Goal: Navigation & Orientation: Find specific page/section

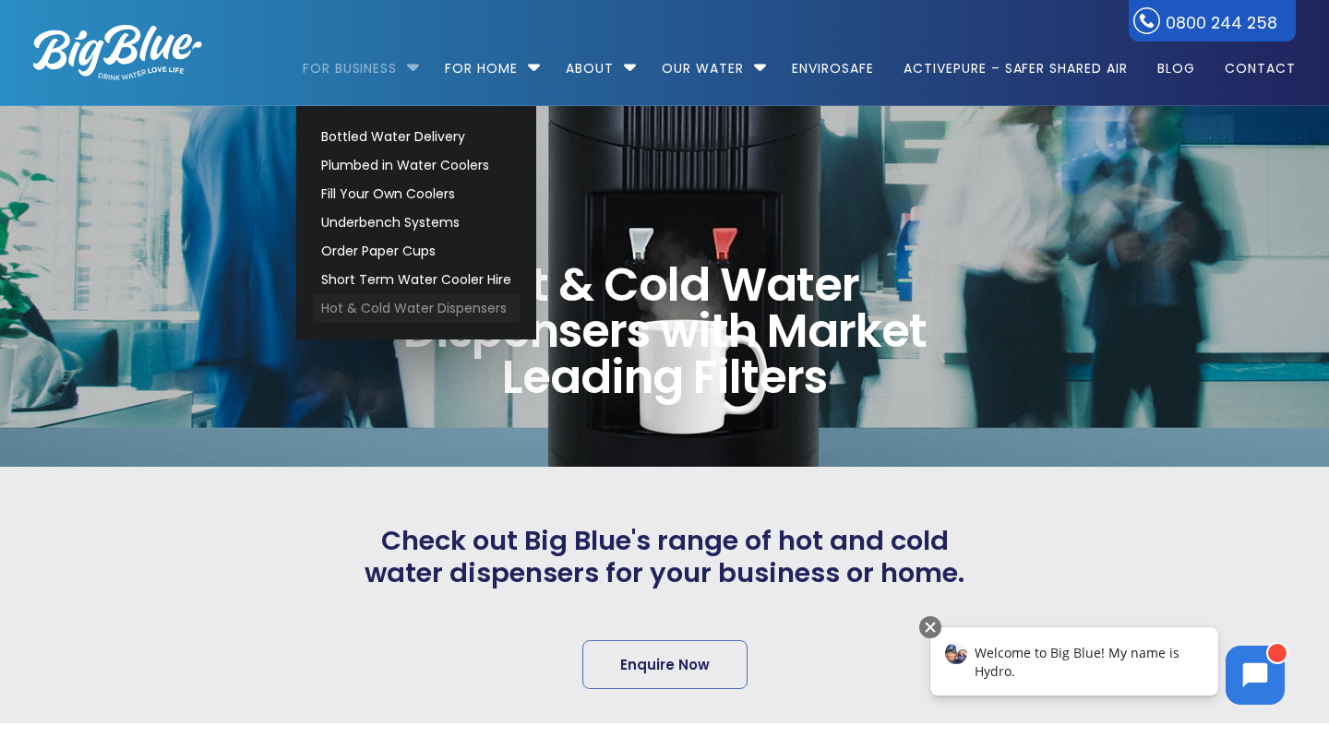
click at [406, 312] on link "Hot & Cold Water Dispensers" at bounding box center [416, 308] width 207 height 29
click at [401, 172] on link "Plumbed in Water Coolers" at bounding box center [416, 165] width 207 height 29
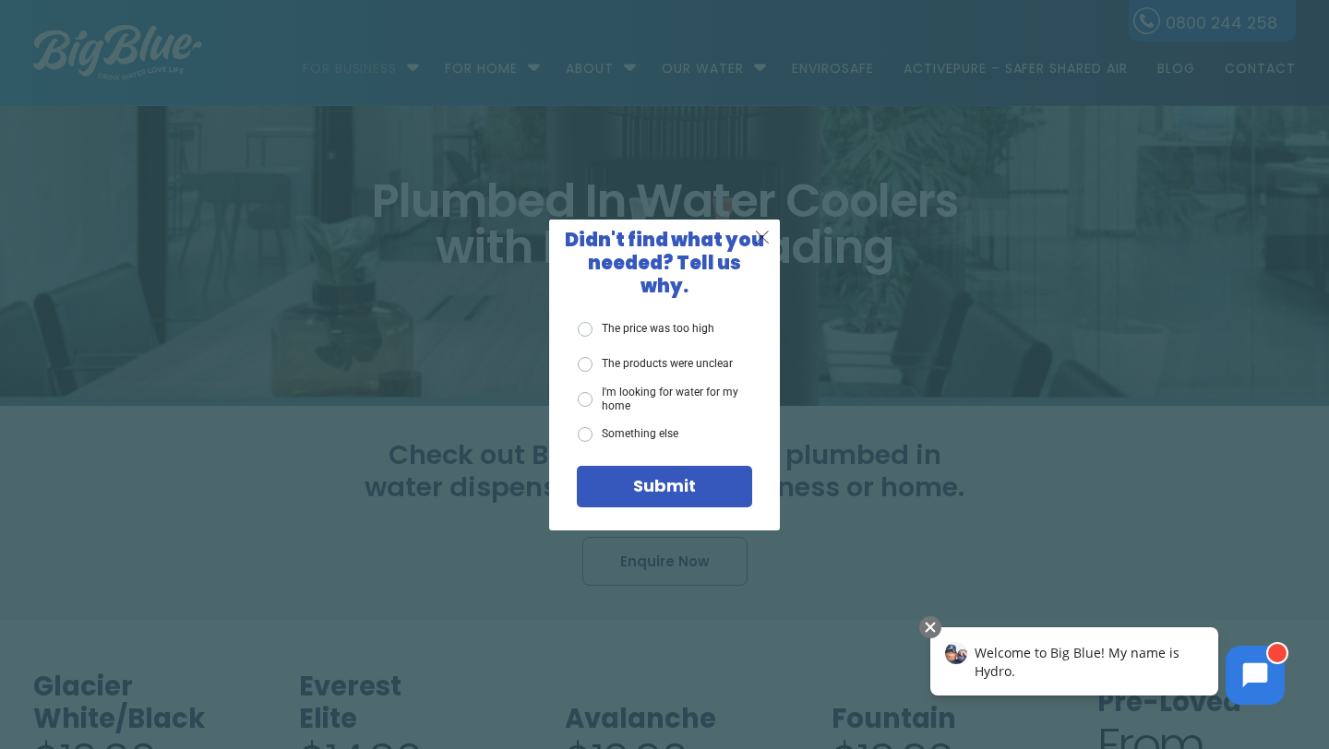
click at [760, 245] on span "X" at bounding box center [762, 236] width 17 height 23
